Goal: Task Accomplishment & Management: Manage account settings

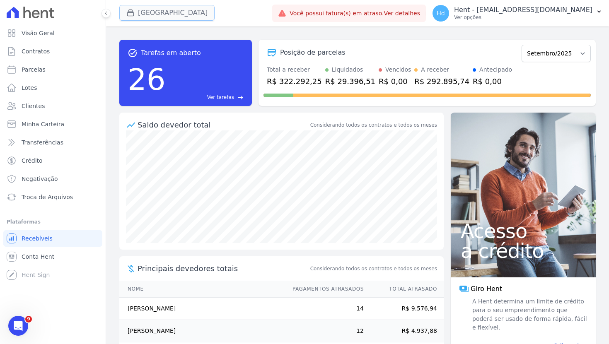
click at [142, 15] on button "[GEOGRAPHIC_DATA]" at bounding box center [166, 13] width 95 height 16
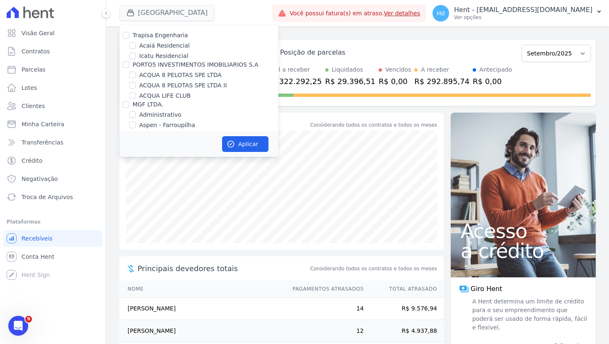
scroll to position [827, 0]
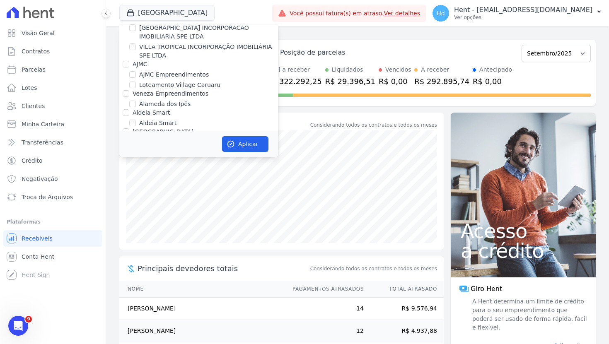
click at [181, 100] on label "Alameda dos Ipês" at bounding box center [164, 104] width 51 height 9
click at [136, 101] on input "Alameda dos Ipês" at bounding box center [132, 104] width 7 height 7
checkbox input "true"
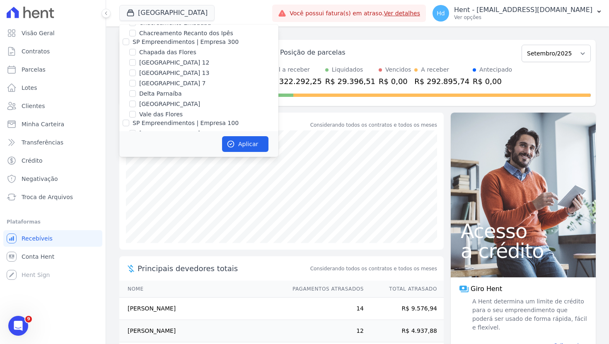
scroll to position [3582, 0]
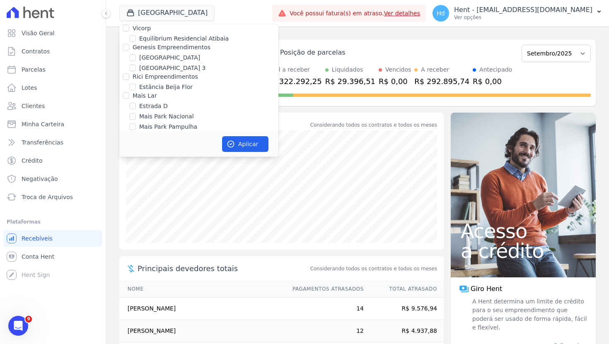
click at [180, 143] on label "[GEOGRAPHIC_DATA]" at bounding box center [169, 147] width 61 height 9
click at [136, 144] on input "[GEOGRAPHIC_DATA]" at bounding box center [132, 147] width 7 height 7
checkbox input "false"
click at [246, 143] on button "Aplicar" at bounding box center [245, 144] width 46 height 16
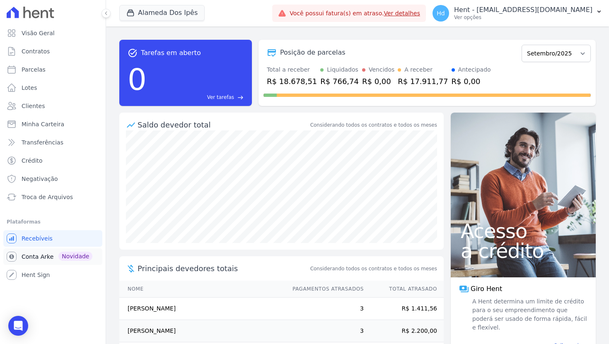
click at [46, 258] on span "Conta Arke" at bounding box center [38, 257] width 32 height 8
click at [36, 72] on span "Parcelas" at bounding box center [34, 69] width 24 height 8
select select
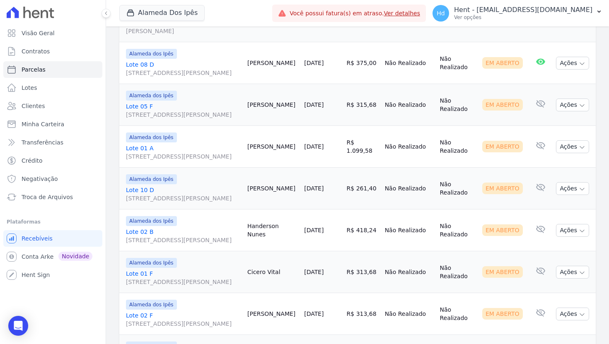
scroll to position [781, 0]
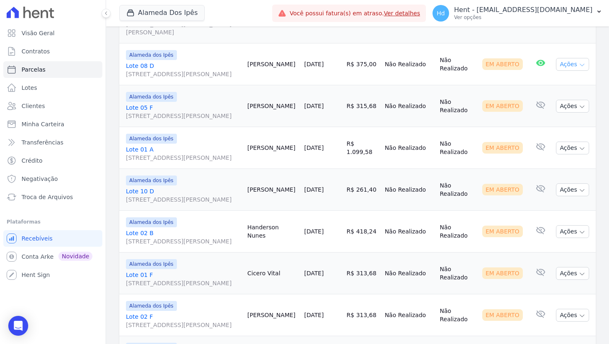
click at [571, 71] on button "Ações" at bounding box center [572, 64] width 33 height 13
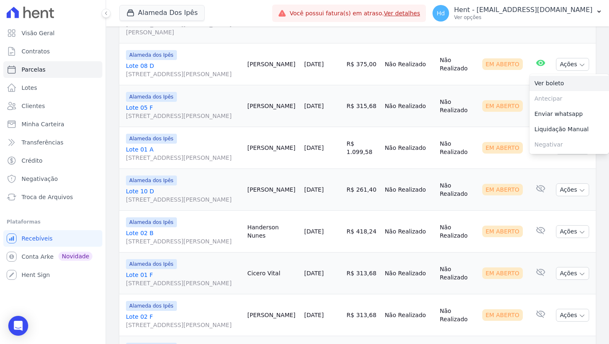
click at [561, 91] on link "Ver boleto" at bounding box center [568, 83] width 79 height 15
click at [113, 154] on div "Contrato Cliente Vencimento [GEOGRAPHIC_DATA] Data de Pagamento Pago Situação E…" at bounding box center [357, 20] width 503 height 1142
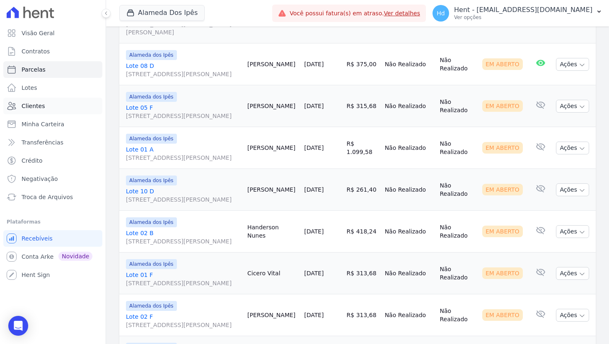
click at [52, 105] on link "Clientes" at bounding box center [52, 106] width 99 height 17
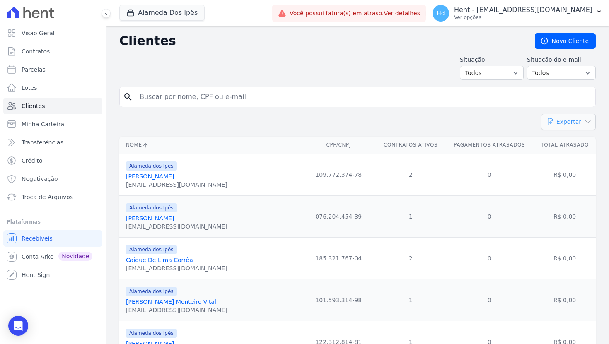
click at [586, 125] on icon "button" at bounding box center [587, 122] width 8 height 8
click at [580, 172] on span "Dimob 2024" at bounding box center [578, 175] width 19 height 15
click at [328, 44] on h2 "Clientes" at bounding box center [320, 41] width 402 height 15
click at [78, 69] on link "Parcelas" at bounding box center [52, 69] width 99 height 17
select select
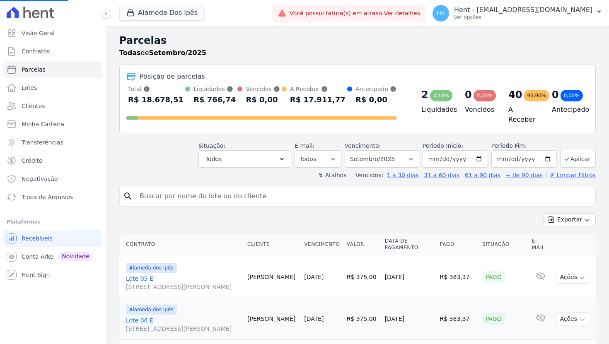
click at [147, 161] on div "Situação: Agendado Em Aberto Pago Processando Cancelado Vencido Transferindo De…" at bounding box center [357, 152] width 476 height 29
select select
click at [173, 15] on button "Alameda Dos Ipês" at bounding box center [161, 13] width 85 height 16
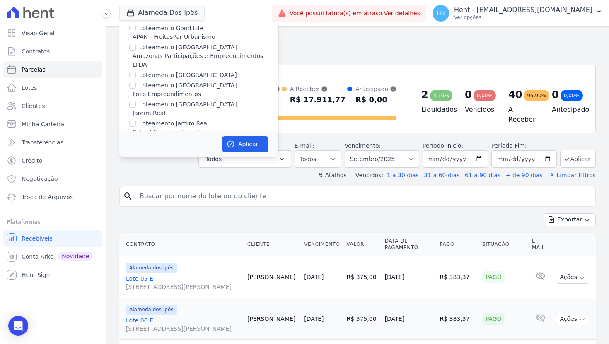
scroll to position [5117, 0]
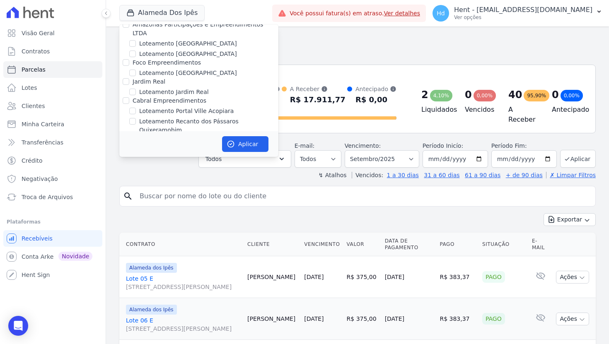
click at [136, 186] on div "[GEOGRAPHIC_DATA]" at bounding box center [198, 190] width 159 height 9
click at [135, 187] on input "[GEOGRAPHIC_DATA]" at bounding box center [132, 190] width 7 height 7
checkbox input "true"
click at [238, 144] on button "Aplicar" at bounding box center [245, 144] width 46 height 16
select select
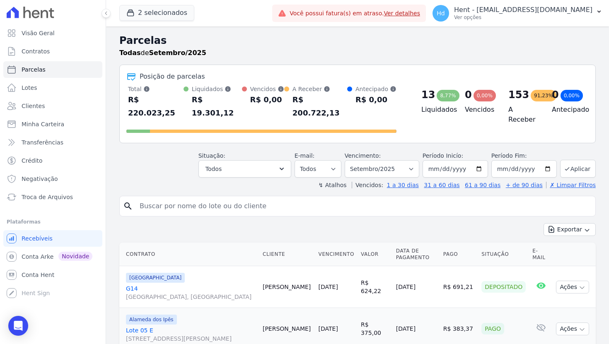
click at [418, 49] on div "Todas de Setembro/2025" at bounding box center [357, 53] width 476 height 10
click at [63, 111] on link "Clientes" at bounding box center [52, 106] width 99 height 17
